Goal: Transaction & Acquisition: Download file/media

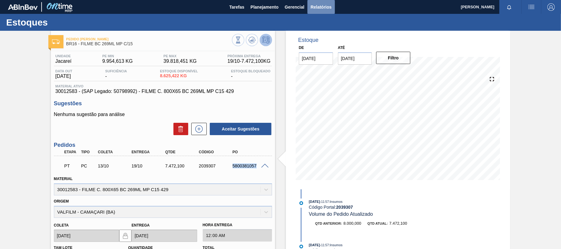
click at [316, 10] on span "Relatórios" at bounding box center [321, 6] width 21 height 7
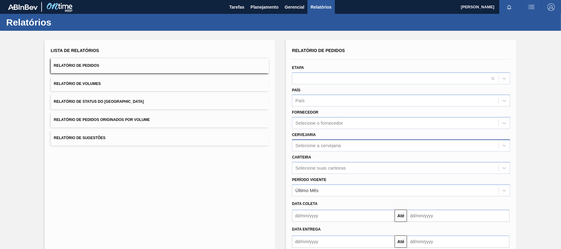
click at [318, 142] on div "Selecione a cervejaria" at bounding box center [395, 145] width 206 height 9
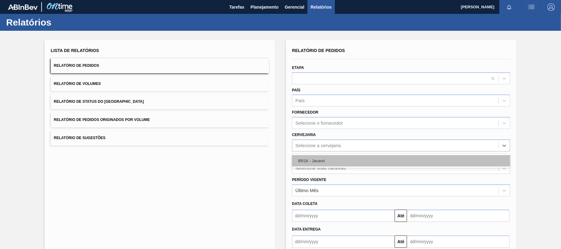
click at [315, 159] on div "BR16 - Jacareí" at bounding box center [401, 160] width 218 height 11
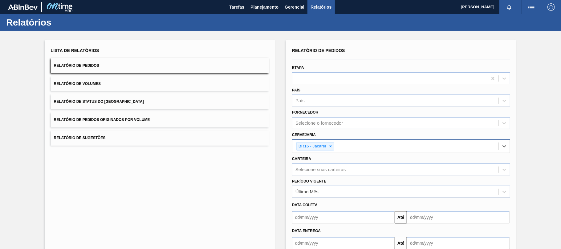
scroll to position [37, 0]
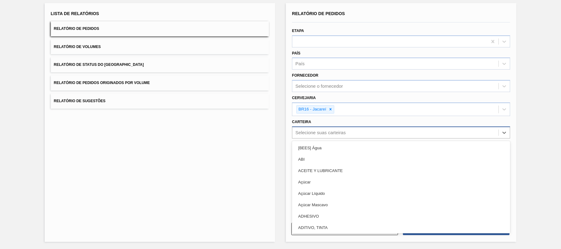
click at [316, 137] on div "Selecione suas carteiras" at bounding box center [401, 133] width 218 height 12
click at [312, 132] on div "Selecione suas carteiras" at bounding box center [320, 132] width 50 height 5
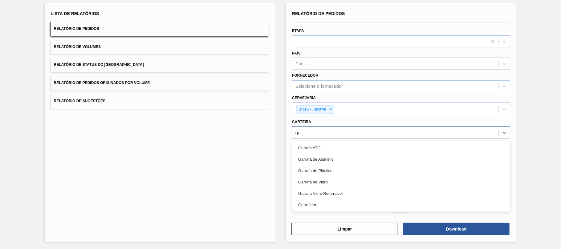
type input "[PERSON_NAME]"
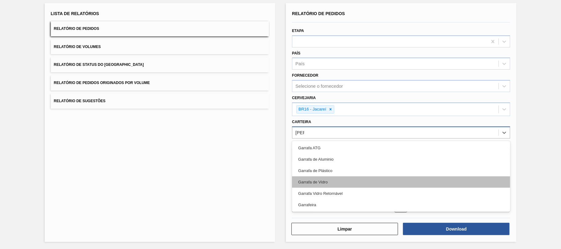
click at [334, 181] on div "Garrafa de Vidro" at bounding box center [401, 182] width 218 height 11
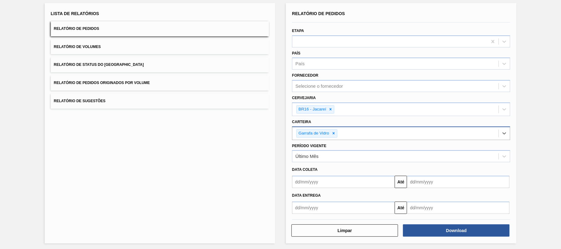
click at [296, 181] on input "text" at bounding box center [343, 182] width 103 height 12
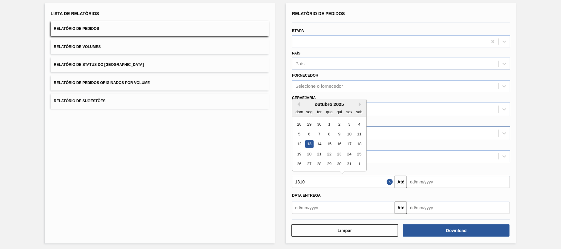
type input "13102"
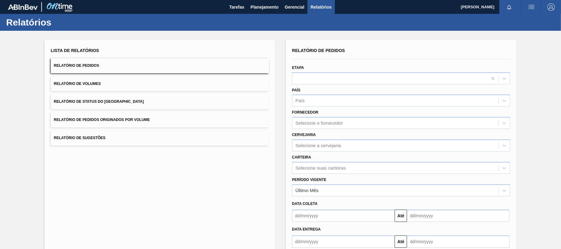
scroll to position [35, 0]
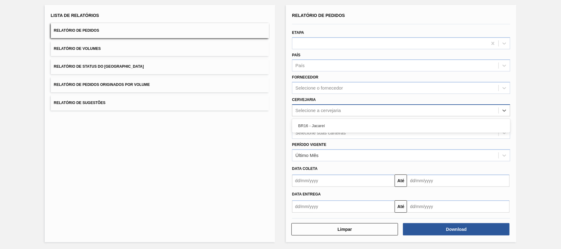
click at [312, 105] on div "Selecione a cervejaria" at bounding box center [401, 110] width 218 height 12
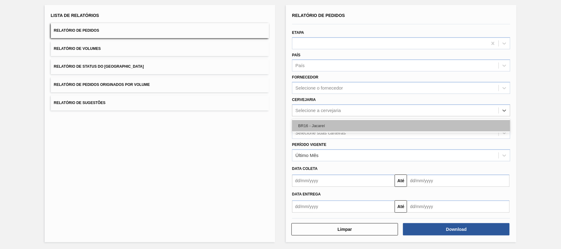
click at [312, 125] on div "BR16 - Jacareí" at bounding box center [401, 125] width 218 height 11
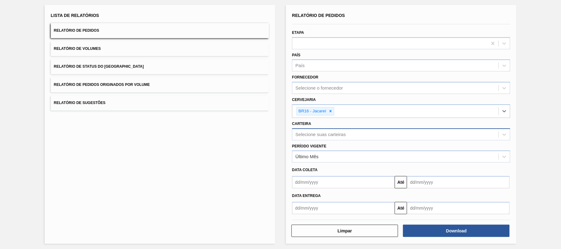
click at [314, 133] on div "Selecione suas carteiras" at bounding box center [320, 134] width 50 height 5
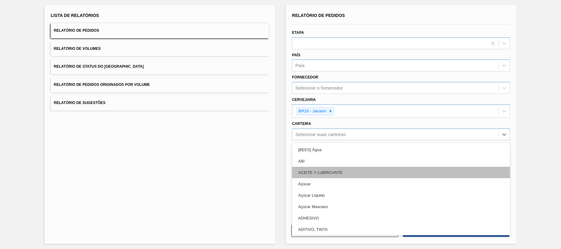
type input "h"
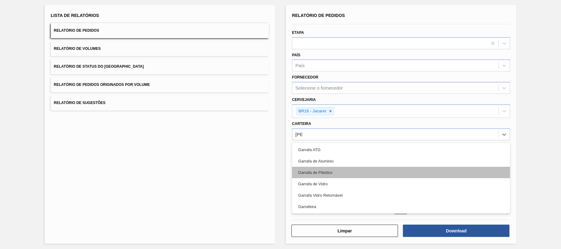
type input "garra"
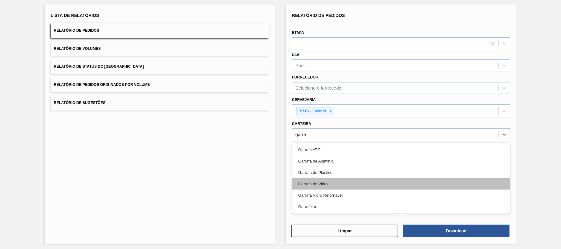
click at [312, 184] on div "Garrafa de Vidro" at bounding box center [401, 183] width 218 height 11
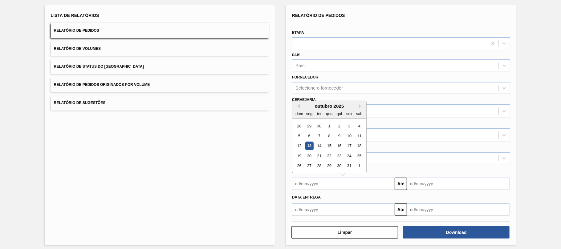
click at [306, 181] on input "text" at bounding box center [343, 184] width 103 height 12
type input "13102"
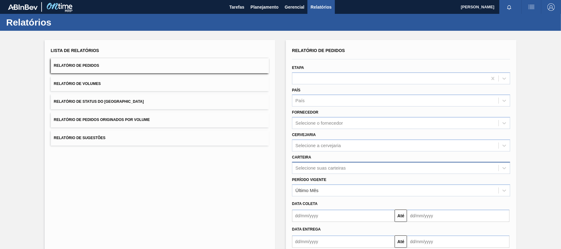
scroll to position [35, 0]
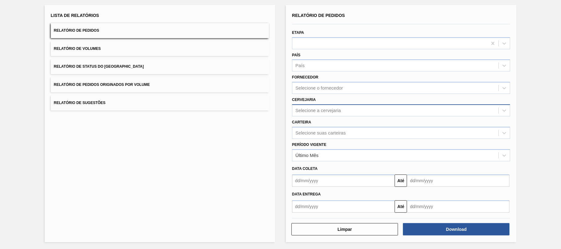
click at [307, 108] on div "Selecione a cervejaria" at bounding box center [318, 110] width 46 height 5
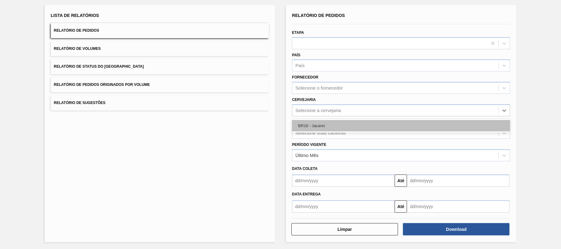
click at [308, 126] on div "BR16 - Jacareí" at bounding box center [401, 125] width 218 height 11
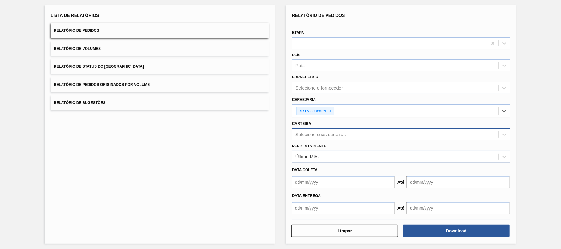
click at [307, 134] on div "Selecione suas carteiras" at bounding box center [320, 134] width 50 height 5
click at [238, 143] on div "Lista de Relatórios Relatório de Pedidos Relatório de Volumes Relatório de Stat…" at bounding box center [160, 124] width 230 height 239
click at [318, 134] on div "Selecione suas carteiras" at bounding box center [320, 134] width 50 height 5
type input "vidro"
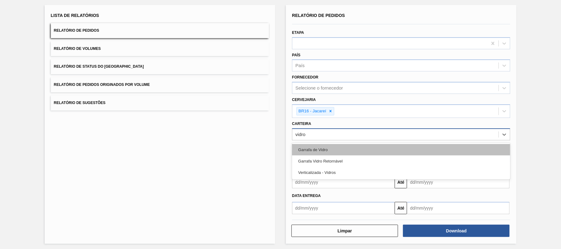
click at [321, 149] on div "Garrafa de Vidro" at bounding box center [401, 149] width 218 height 11
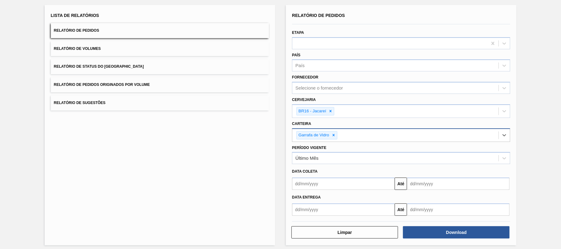
click at [314, 193] on div "Data Entrega" at bounding box center [401, 197] width 223 height 9
click at [312, 188] on input "text" at bounding box center [343, 184] width 103 height 12
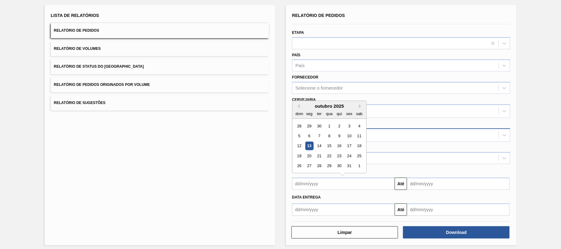
drag, startPoint x: 308, startPoint y: 144, endPoint x: 328, endPoint y: 151, distance: 20.5
click at [308, 144] on div "13" at bounding box center [309, 146] width 8 height 8
type input "[DATE]"
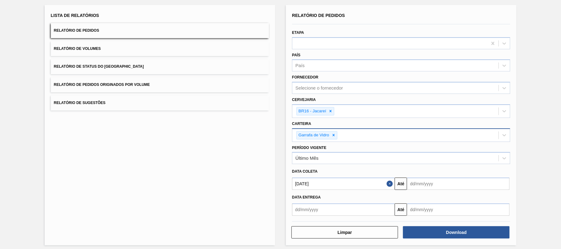
click at [422, 179] on input "text" at bounding box center [458, 184] width 103 height 12
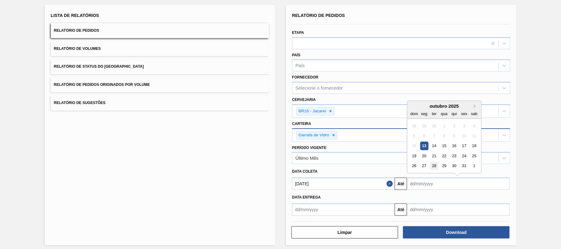
click at [435, 166] on div "28" at bounding box center [434, 166] width 8 height 8
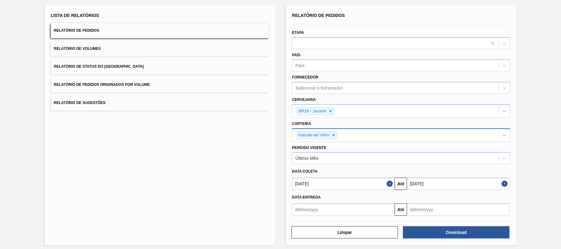
click at [434, 183] on input "28/10/2025" at bounding box center [458, 184] width 103 height 12
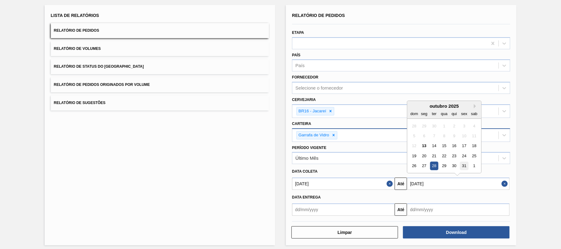
click at [466, 165] on div "31" at bounding box center [464, 166] width 8 height 8
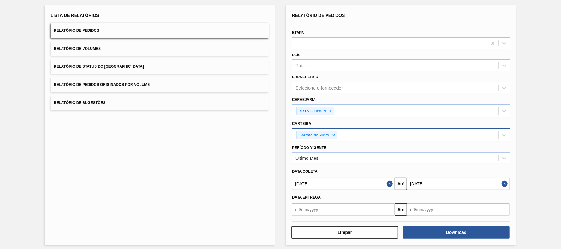
click at [499, 185] on input "31/10/2025" at bounding box center [458, 184] width 103 height 12
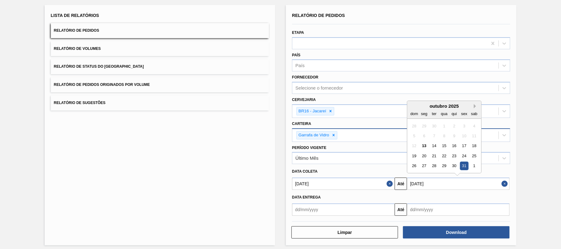
click at [476, 104] on button "Next Month" at bounding box center [476, 106] width 4 height 4
click at [417, 174] on div "30" at bounding box center [414, 176] width 8 height 8
type input "30/11/2025"
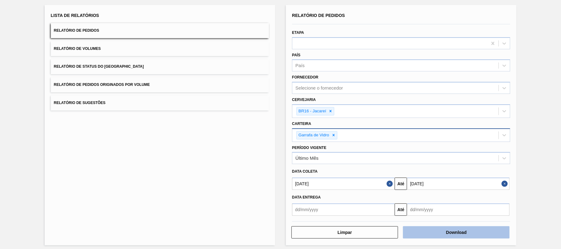
click at [459, 235] on button "Download" at bounding box center [456, 232] width 107 height 12
